Goal: Information Seeking & Learning: Learn about a topic

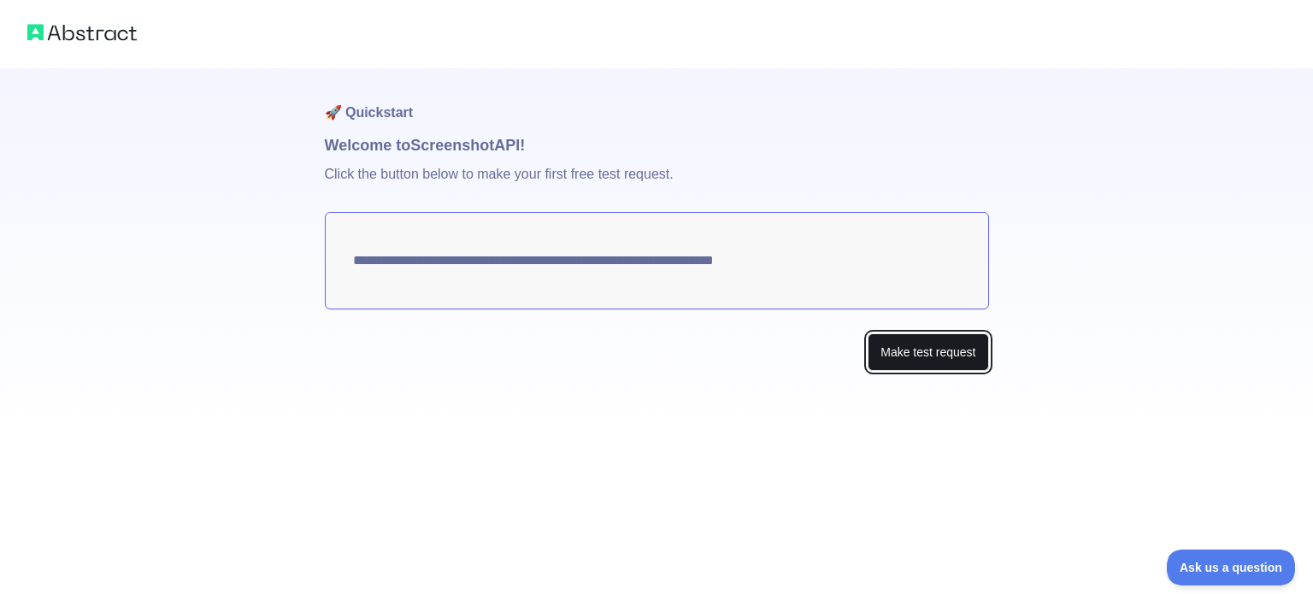
click at [933, 356] on button "Make test request" at bounding box center [928, 352] width 121 height 38
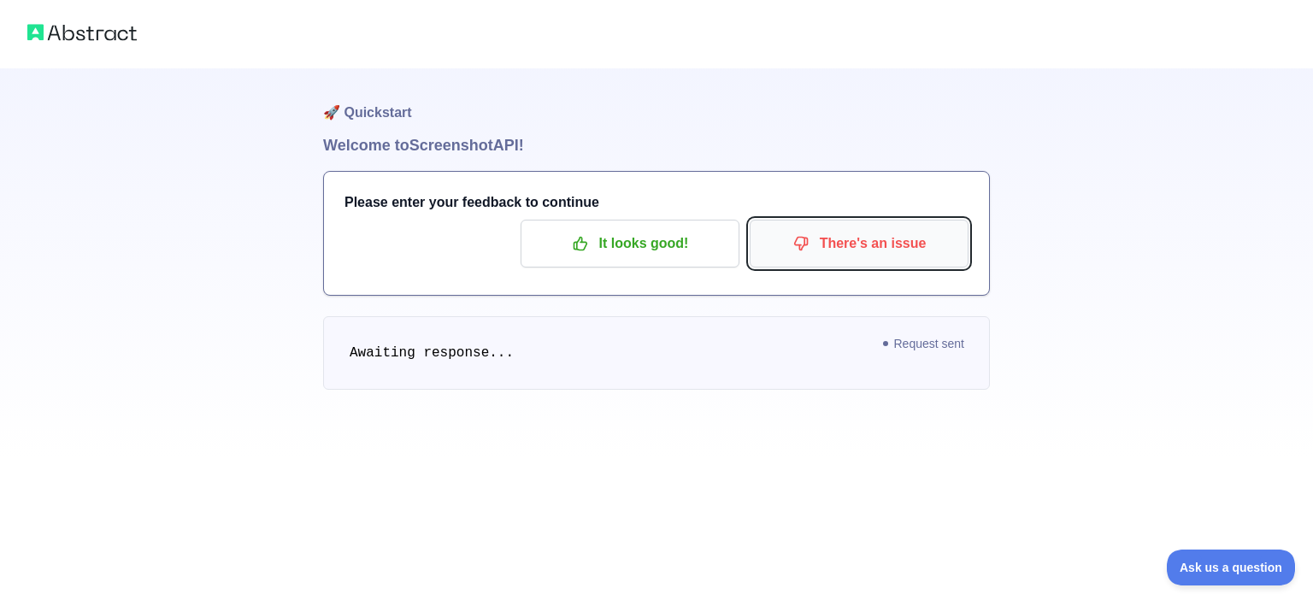
click at [880, 249] on p "There's an issue" at bounding box center [858, 243] width 193 height 29
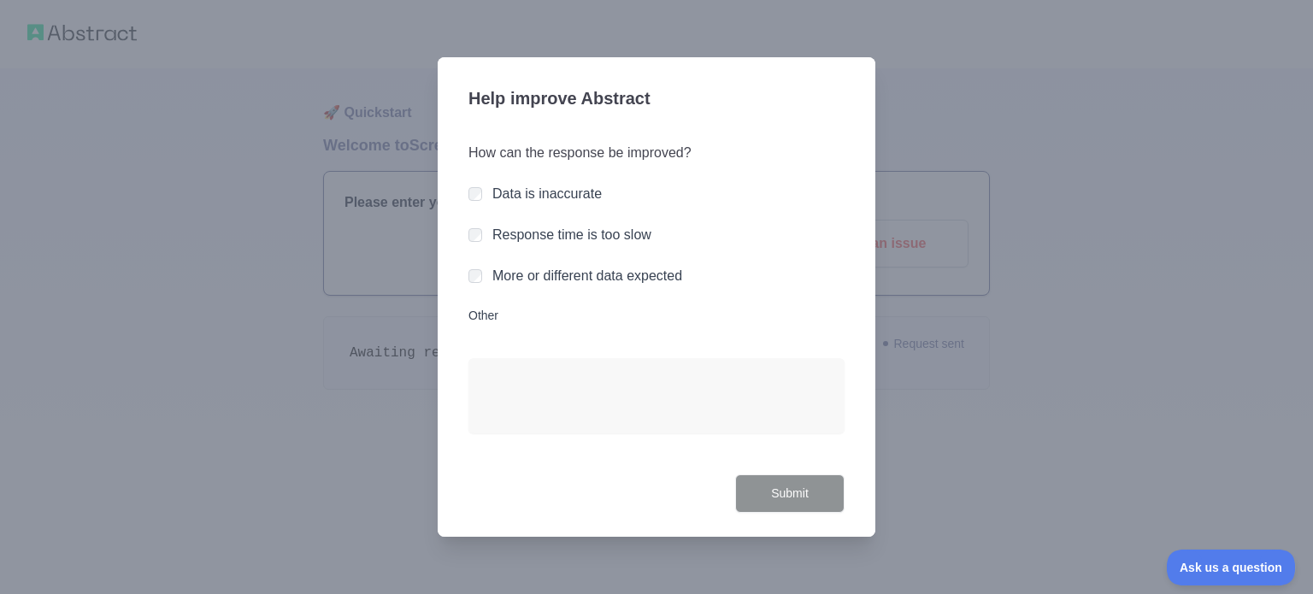
click at [575, 239] on label "Response time is too slow" at bounding box center [571, 234] width 159 height 15
click at [823, 498] on button "Submit" at bounding box center [789, 493] width 109 height 38
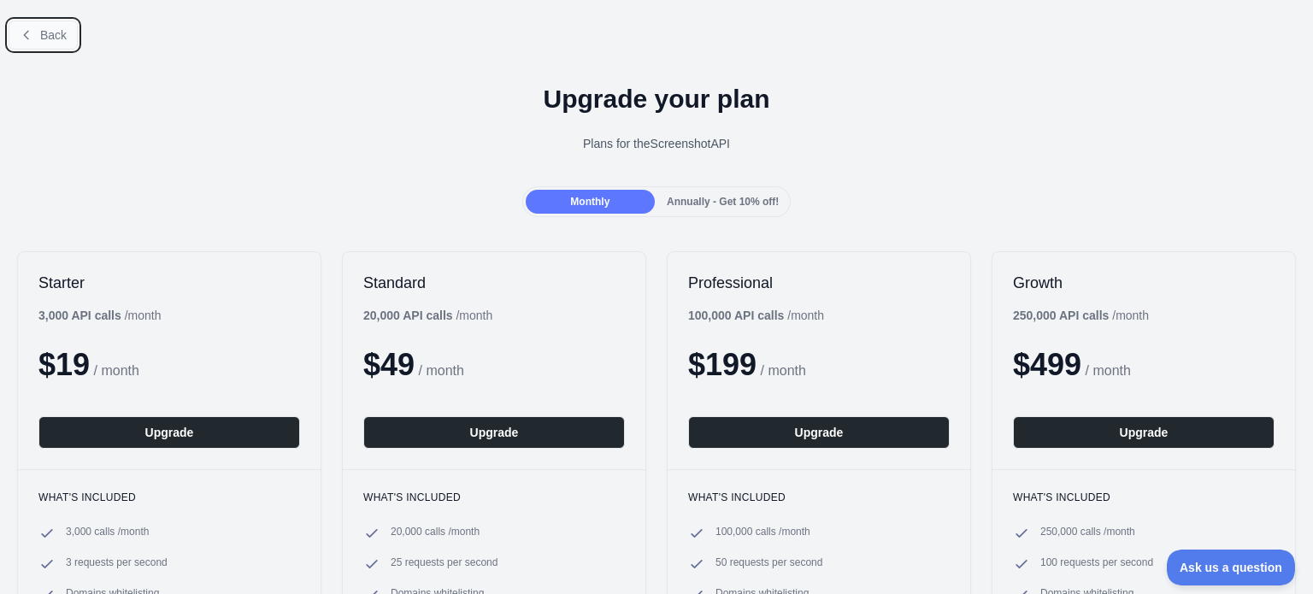
click at [41, 35] on span "Back" at bounding box center [53, 35] width 26 height 14
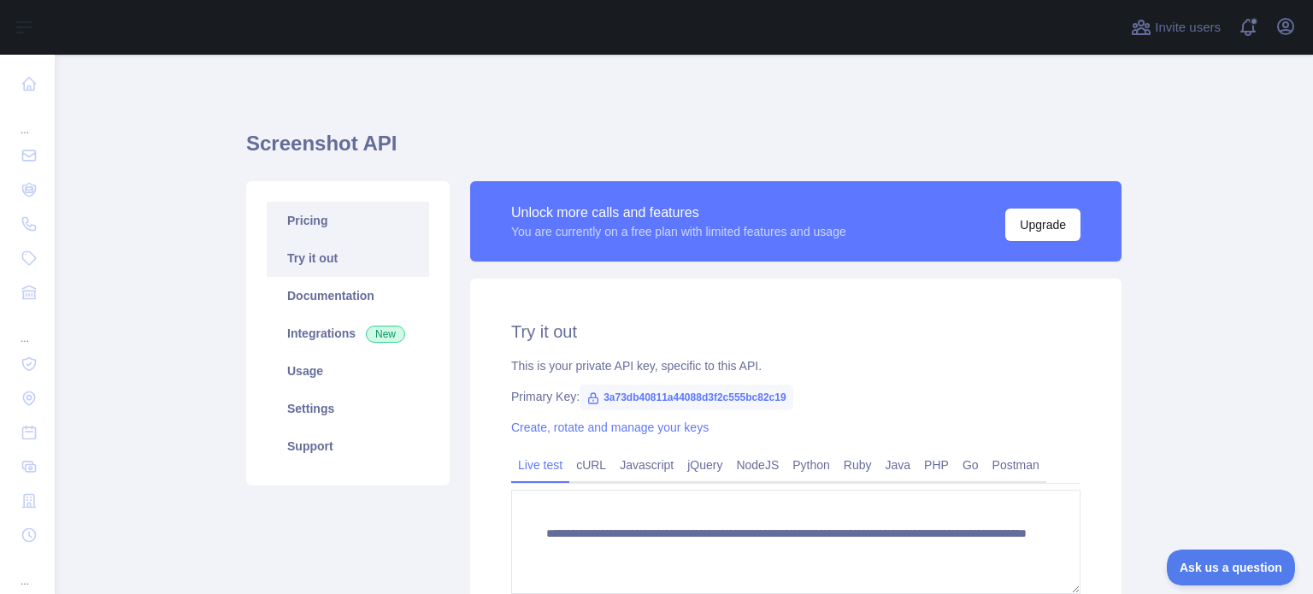
click at [315, 221] on link "Pricing" at bounding box center [348, 221] width 162 height 38
click at [308, 338] on link "Integrations New" at bounding box center [348, 334] width 162 height 38
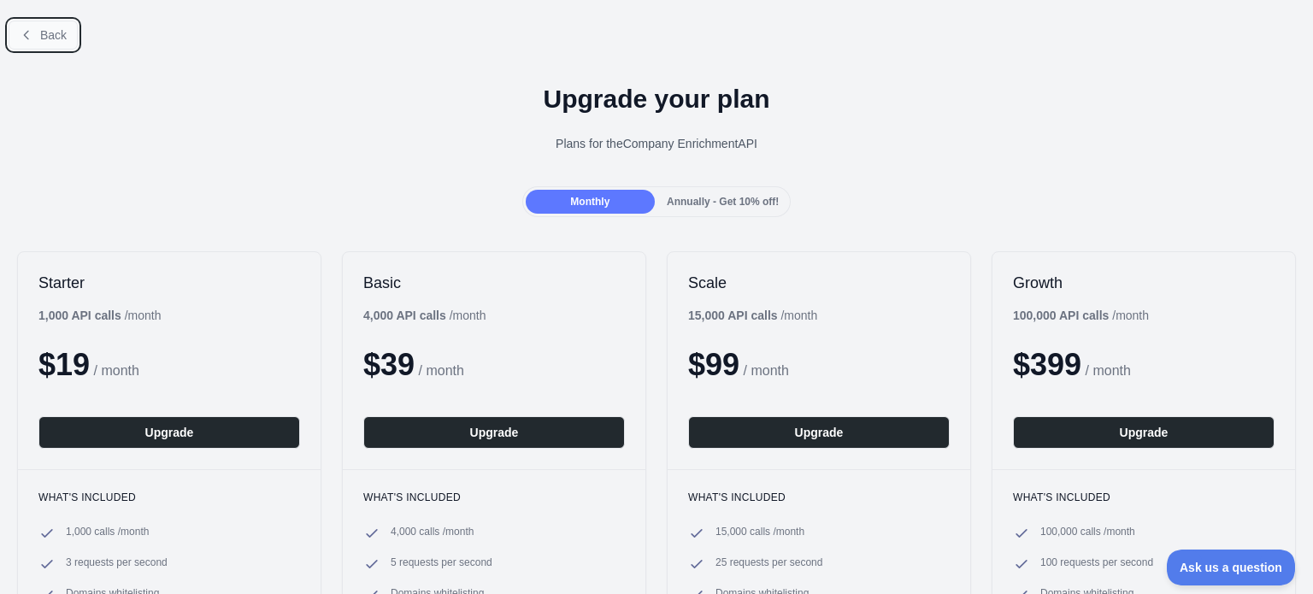
click at [49, 33] on span "Back" at bounding box center [53, 35] width 26 height 14
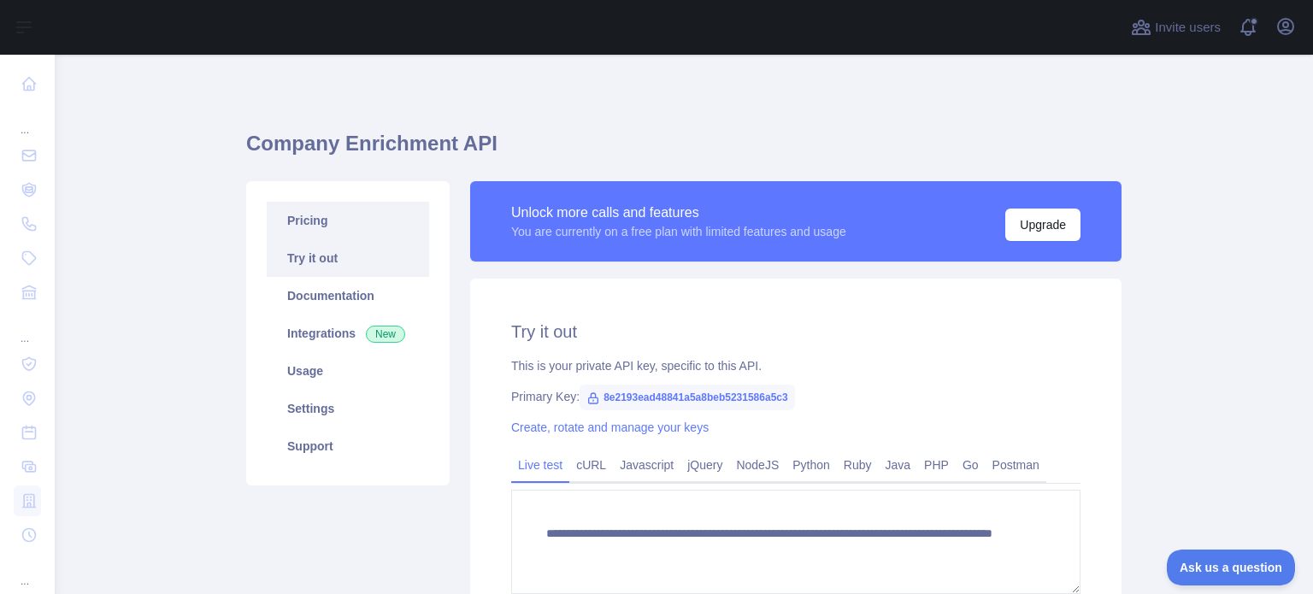
click at [309, 221] on link "Pricing" at bounding box center [348, 221] width 162 height 38
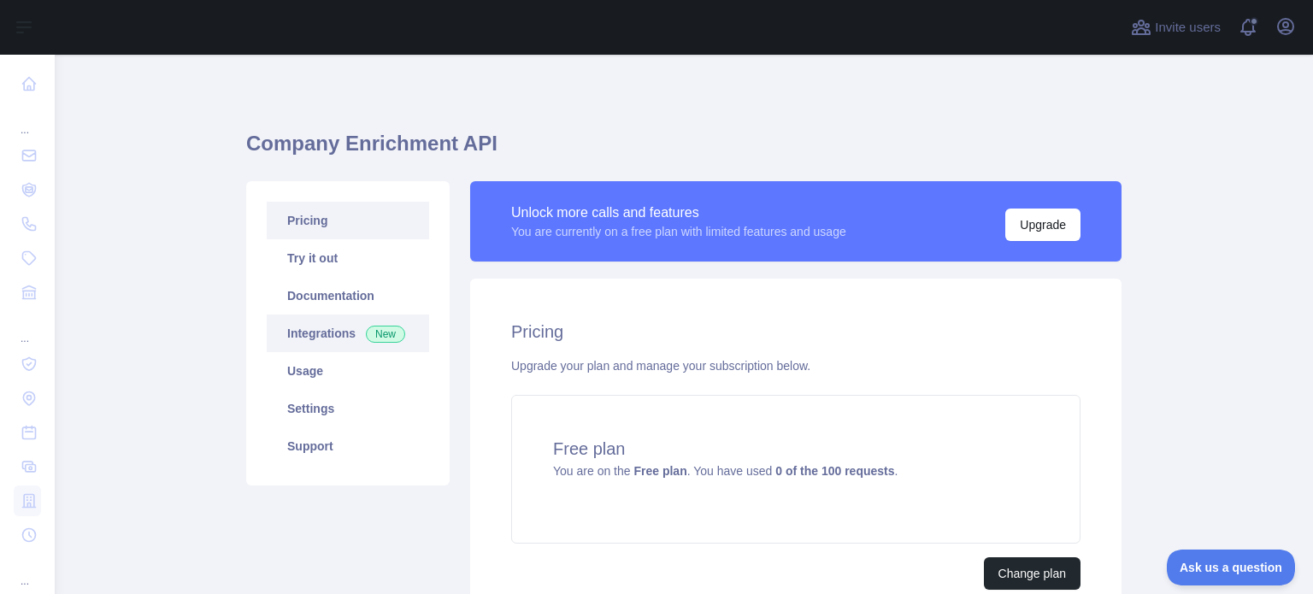
click at [315, 330] on link "Integrations New" at bounding box center [348, 334] width 162 height 38
